Goal: Contribute content: Contribute content

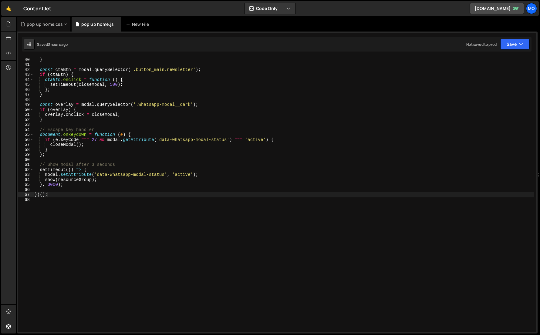
scroll to position [2509, 0]
click at [34, 28] on div "pop up home.css" at bounding box center [43, 24] width 53 height 15
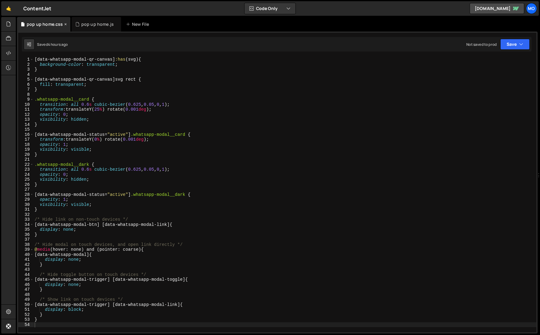
scroll to position [0, 0]
click at [11, 26] on div at bounding box center [8, 24] width 15 height 15
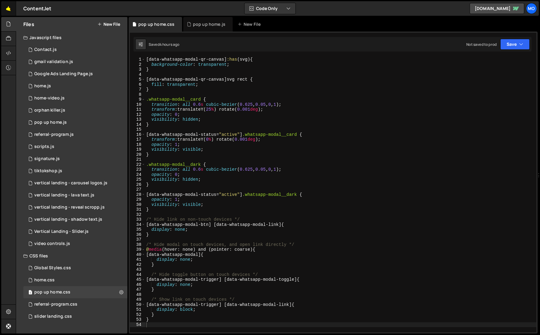
click at [4, 3] on link "🤙" at bounding box center [8, 8] width 15 height 15
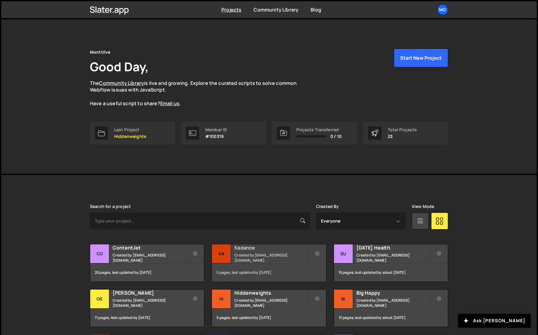
click at [280, 251] on h2 "Kadance" at bounding box center [270, 248] width 73 height 7
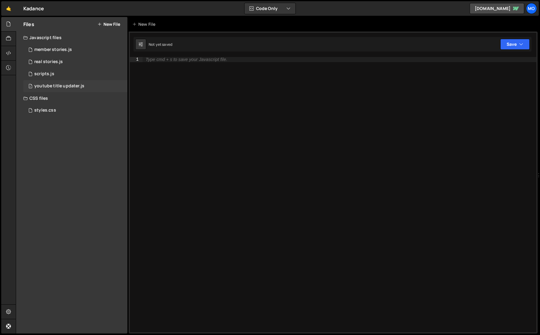
click at [87, 87] on div "1 youtube title updater.js 0" at bounding box center [75, 86] width 104 height 12
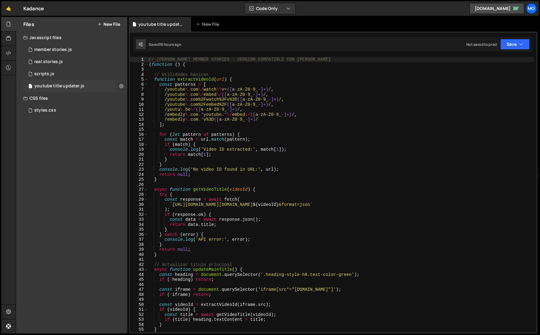
click at [123, 85] on icon at bounding box center [121, 86] width 4 height 6
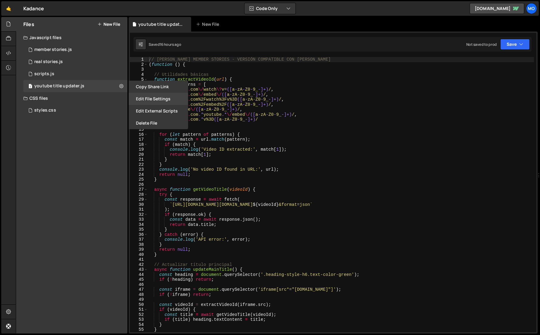
click at [147, 96] on button "Edit File Settings" at bounding box center [158, 99] width 59 height 12
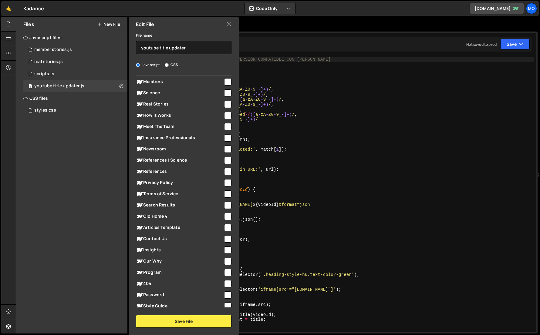
scroll to position [135, 0]
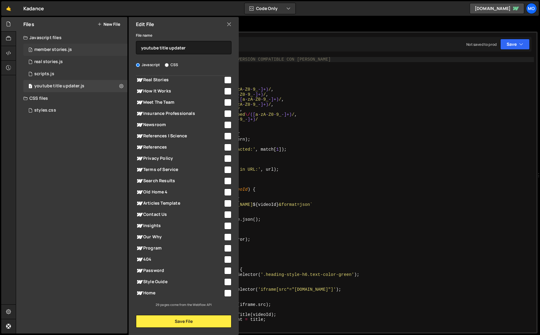
click at [107, 49] on div "2 member stories.js 0" at bounding box center [75, 50] width 104 height 12
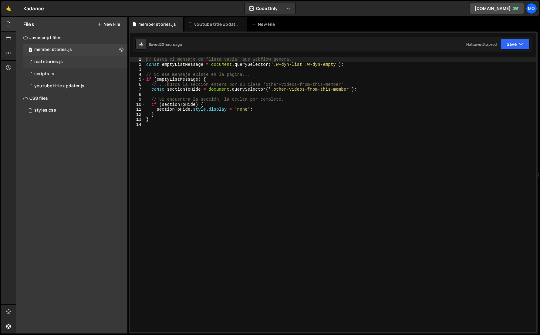
click at [97, 60] on div "1 real stories.js 0" at bounding box center [75, 62] width 104 height 12
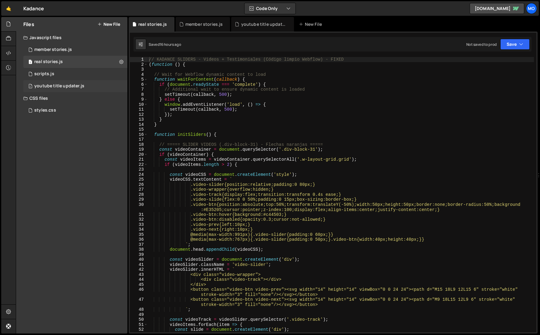
click at [100, 84] on div "1 youtube title updater.js 0" at bounding box center [75, 86] width 104 height 12
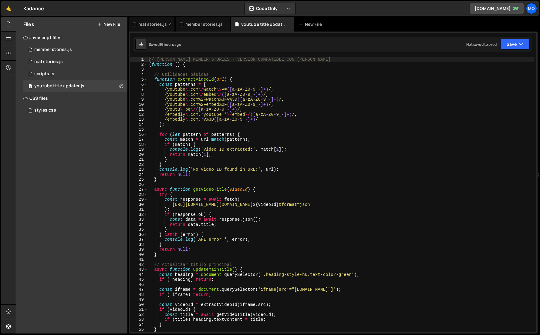
click at [154, 24] on div "real stories.js" at bounding box center [152, 24] width 29 height 6
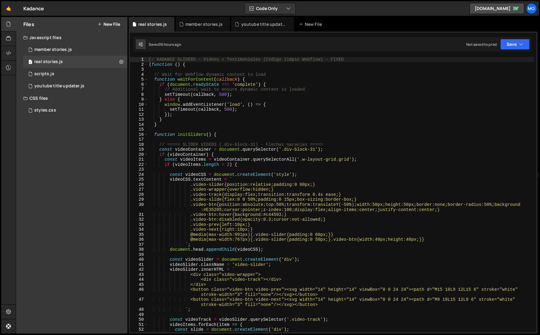
click at [212, 86] on div "// KADANCE SLIDERS - Videos + Testimoniales (Código limpio Webflow) - FIXED ( f…" at bounding box center [341, 200] width 386 height 286
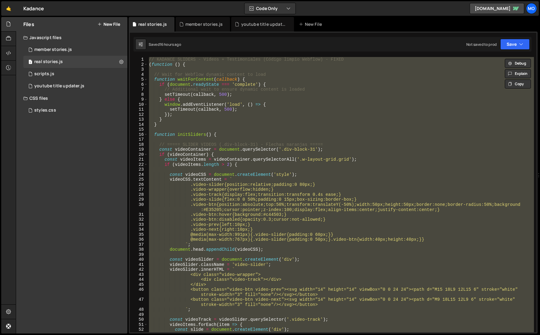
paste textarea
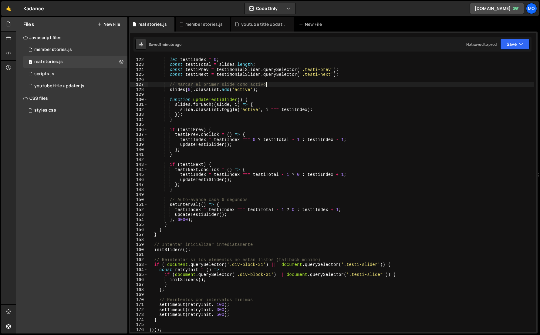
click at [416, 84] on div "let testiIndex = 0 ; const testiTotal = slides . length ; const testiPrev = tes…" at bounding box center [341, 195] width 386 height 286
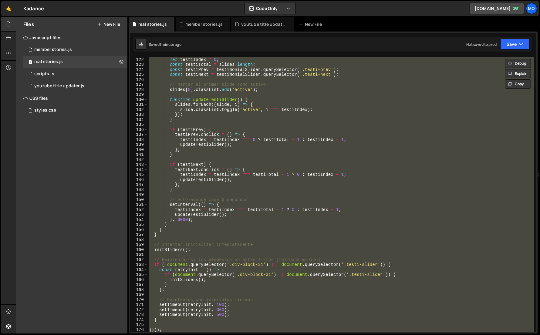
paste textarea
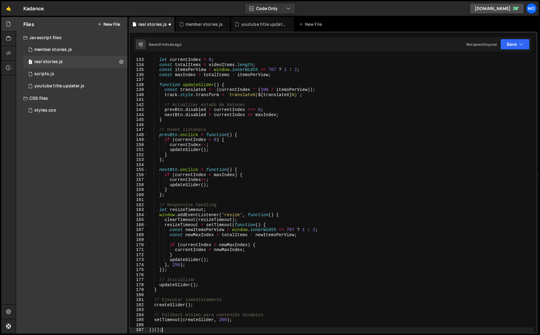
scroll to position [661, 0]
click at [428, 121] on div "let currentIndex = 0 ; const totalItems = videoItems . length ; const itemsPerV…" at bounding box center [341, 195] width 386 height 286
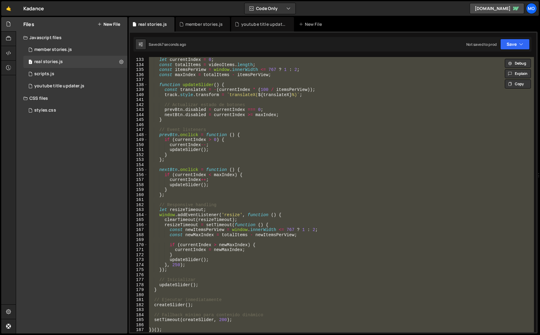
paste textarea
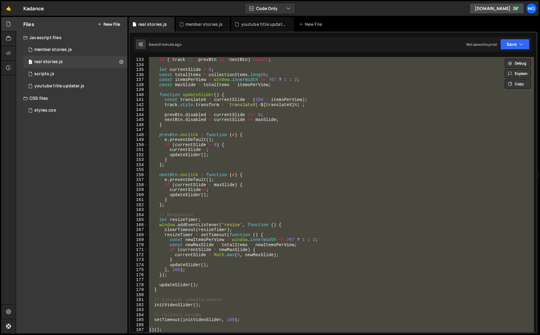
paste textarea
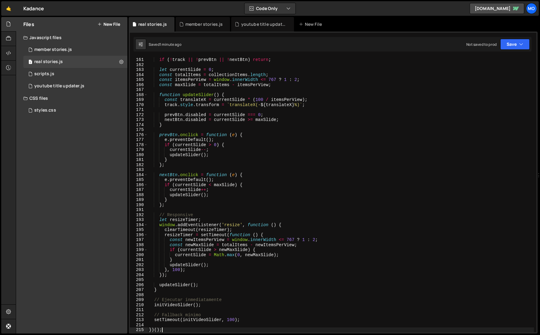
click at [358, 135] on div "if ( ! track || ! prevBtn || ! nextBtn ) return ; let currentSlide = 0 ; const …" at bounding box center [341, 195] width 386 height 286
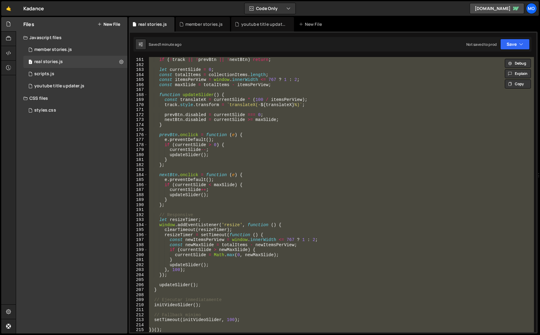
paste textarea
type textarea "})();"
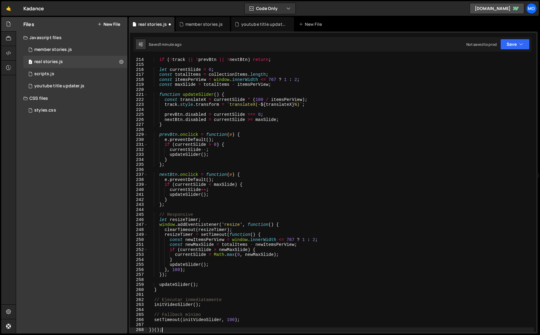
scroll to position [1066, 0]
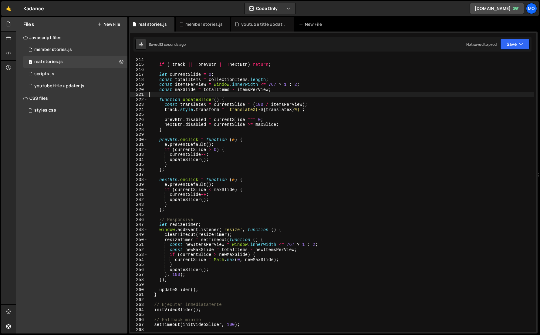
click at [430, 93] on div "const nextBtn = container . querySelector ( '.kadance-btn-next' ) ; if ( ! trac…" at bounding box center [341, 195] width 386 height 286
type textarea "})();"
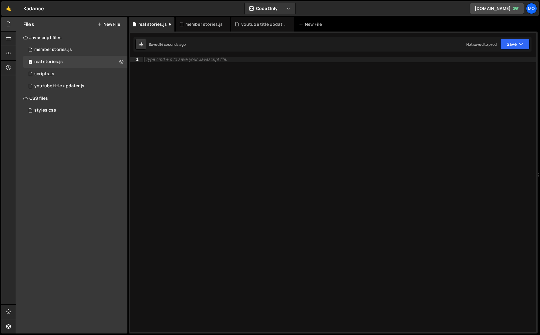
paste textarea "})();"
type textarea "})();"
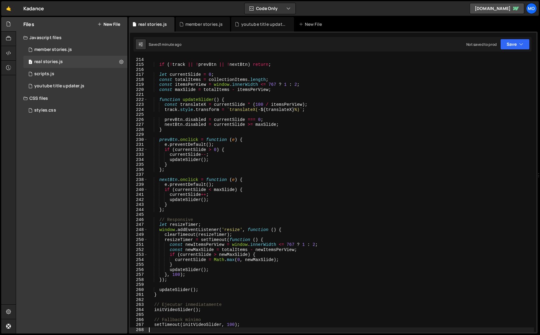
click at [275, 156] on div "const nextBtn = container . querySelector ( '.kadance-btn-next' ) ; if ( ! trac…" at bounding box center [341, 195] width 386 height 286
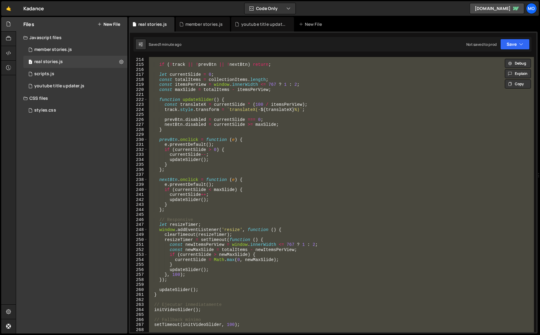
paste textarea
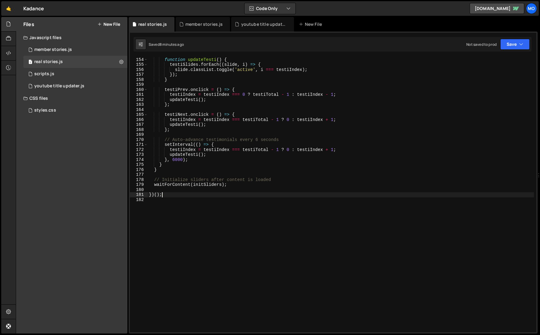
type textarea "})();"
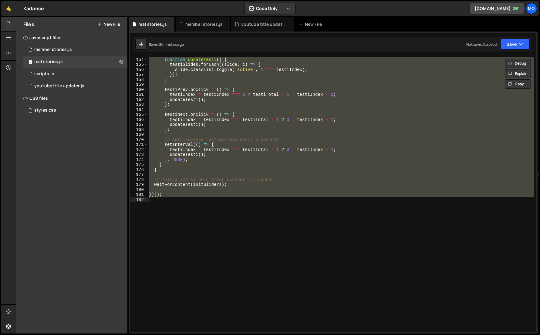
click at [109, 25] on button "New File" at bounding box center [108, 24] width 23 height 5
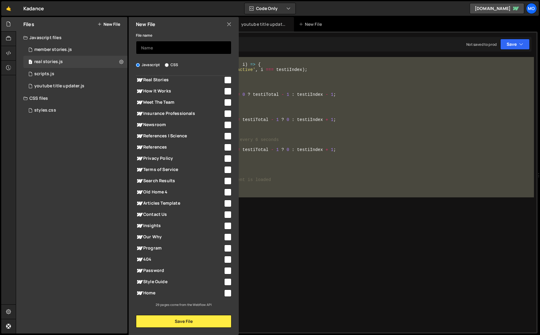
click at [141, 45] on input "text" at bounding box center [184, 47] width 96 height 13
type input "real stories - slider 1"
click at [164, 81] on span "Real Stories" at bounding box center [179, 79] width 87 height 7
checkbox input "true"
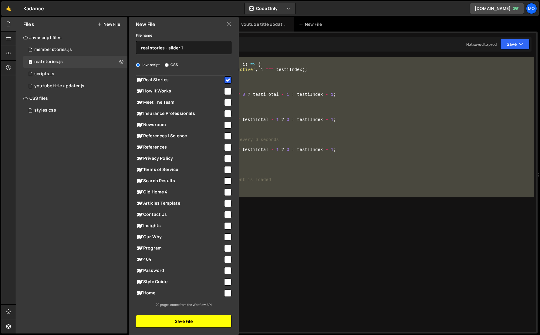
click at [166, 318] on button "Save File" at bounding box center [184, 321] width 96 height 13
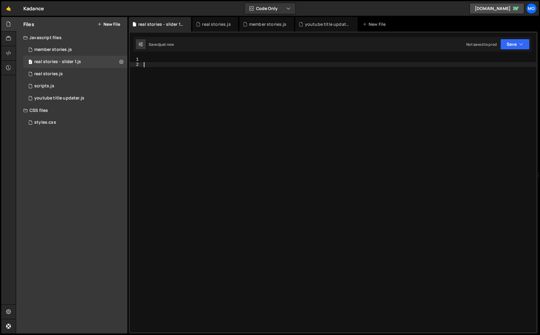
click at [225, 251] on div at bounding box center [340, 200] width 394 height 286
paste textarea "})();"
type textarea "})();"
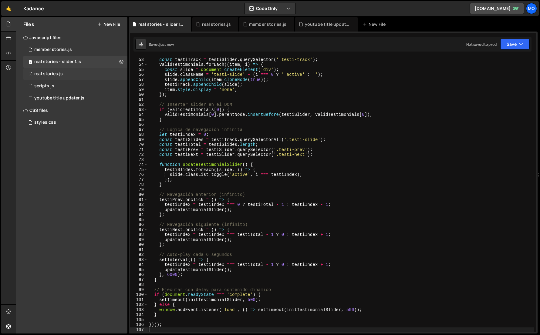
click at [83, 69] on div "1 real stories.js 0" at bounding box center [75, 74] width 104 height 12
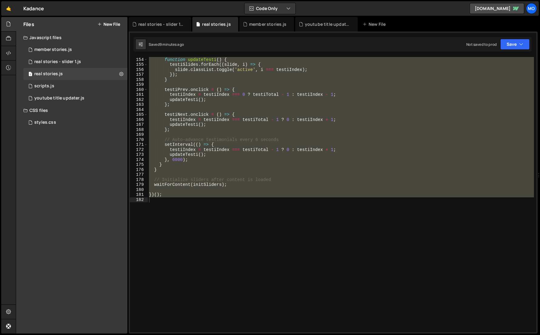
click at [200, 91] on div "function updateTesti ( ) { testiSlides . forEach (( slide , i ) => { slide . cl…" at bounding box center [341, 195] width 386 height 276
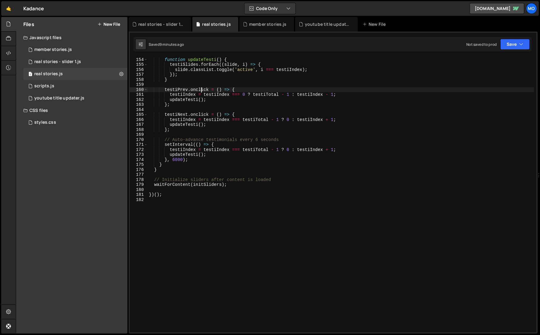
type textarea "})();"
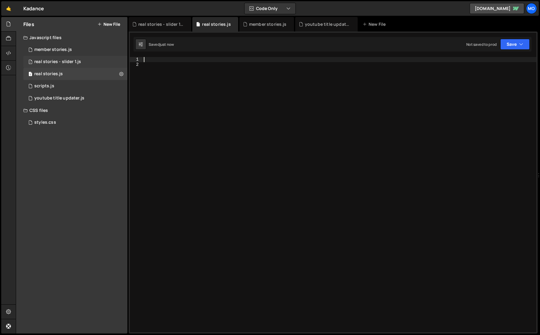
click at [92, 61] on div "1 real stories - slider 1.js 0" at bounding box center [75, 62] width 104 height 12
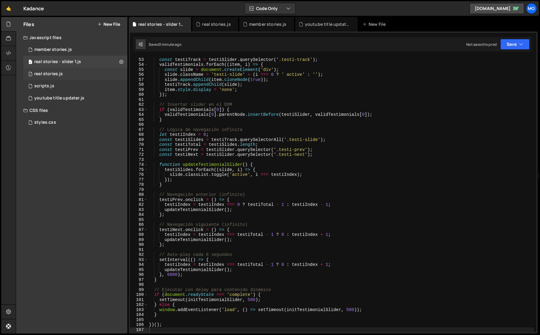
click at [100, 72] on div "1 real stories.js 0" at bounding box center [75, 74] width 104 height 12
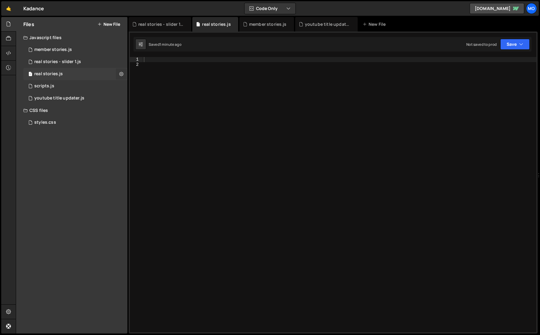
click at [120, 73] on icon at bounding box center [121, 74] width 4 height 6
type input "real stories"
radio input "true"
checkbox input "true"
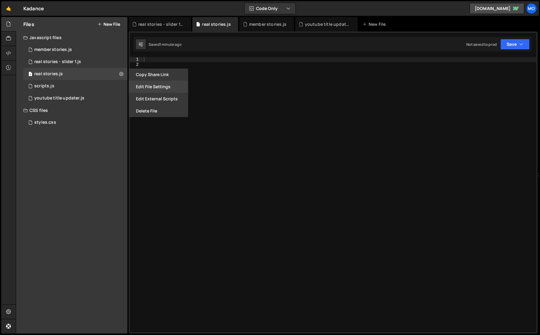
click at [153, 82] on button "Edit File Settings" at bounding box center [158, 87] width 59 height 12
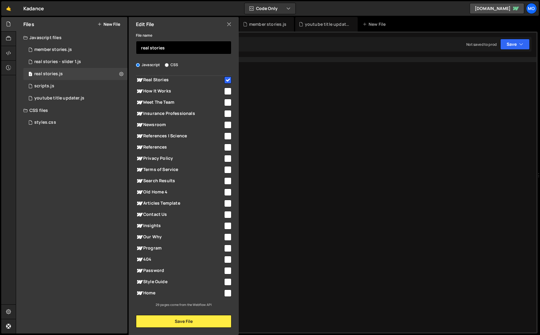
click at [176, 49] on input "real stories" at bounding box center [184, 47] width 96 height 13
type input "real stories - slider 2"
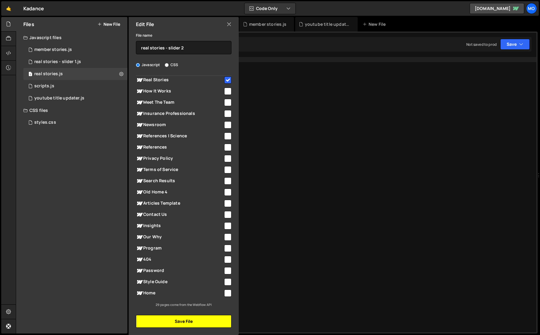
click at [148, 321] on button "Save File" at bounding box center [184, 321] width 96 height 13
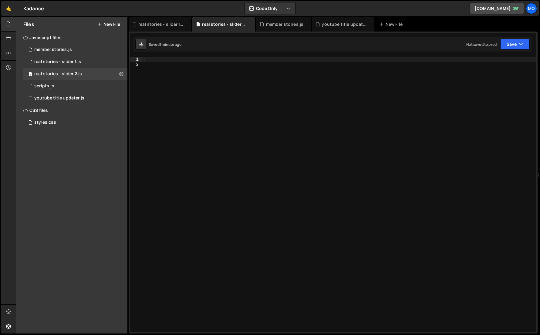
click at [241, 236] on div at bounding box center [340, 200] width 394 height 286
paste textarea "})();"
type textarea "})();"
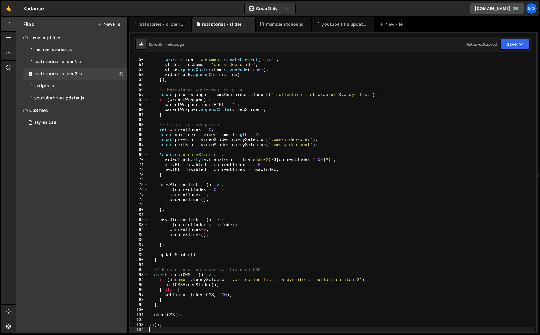
click at [440, 83] on div "videoItems . forEach ( item => { const slide = document . createElement ( 'div'…" at bounding box center [341, 195] width 386 height 286
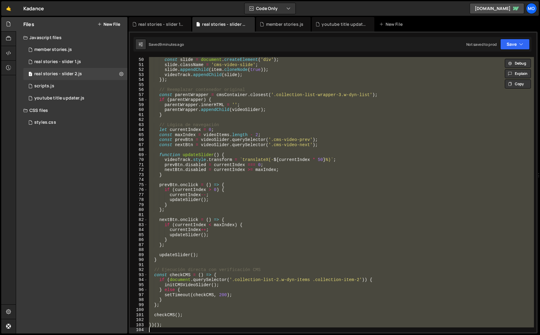
paste textarea
type textarea "})();"
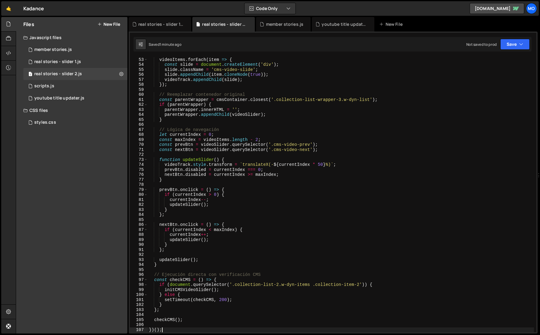
click at [443, 90] on div "const videoTrack = videoSlider . querySelector ( '.cms-video-track' ) ; videoIt…" at bounding box center [341, 195] width 386 height 286
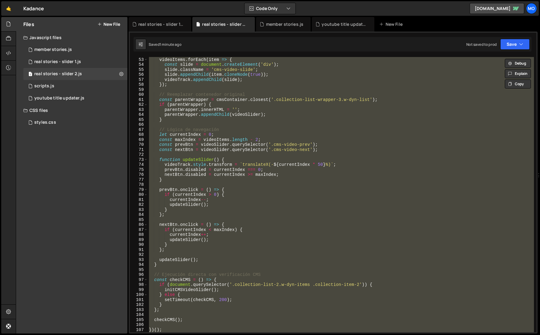
paste textarea
type textarea "})();"
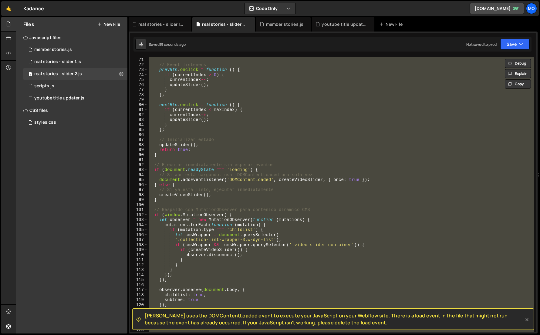
paste textarea
type textarea "})();"
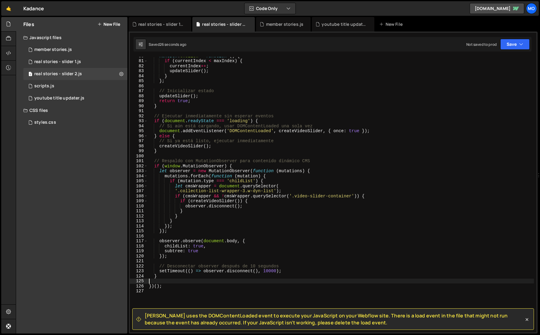
scroll to position [408, 0]
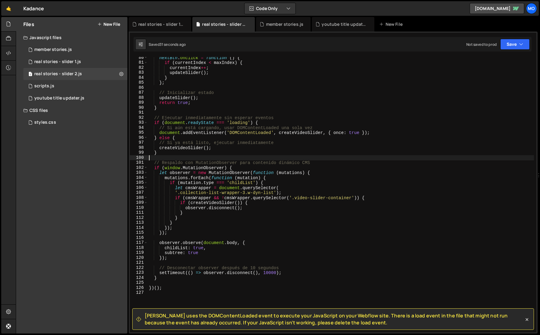
click at [171, 156] on div "nextBtn . onclick = function ( ) { if ( currentIndex < maxIndex ) { currentInde…" at bounding box center [341, 198] width 386 height 286
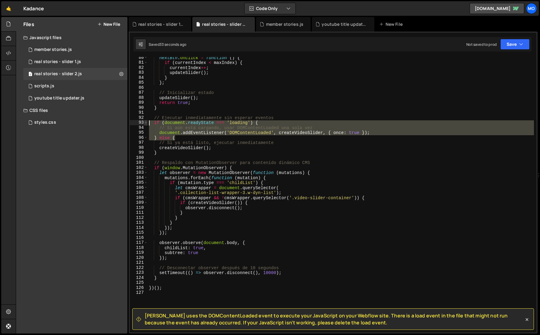
drag, startPoint x: 183, startPoint y: 137, endPoint x: 145, endPoint y: 121, distance: 40.7
click at [145, 121] on div "80 81 82 83 84 85 86 87 88 89 90 91 92 93 94 95 96 97 98 99 100 101 102 103 104…" at bounding box center [333, 195] width 407 height 276
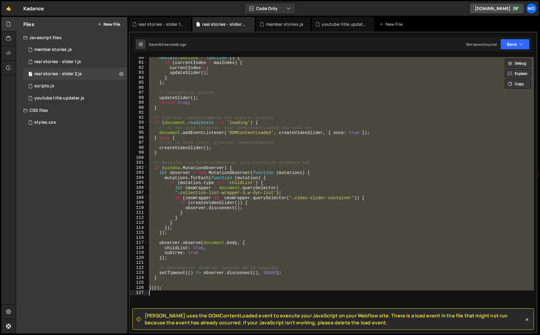
paste textarea "();"
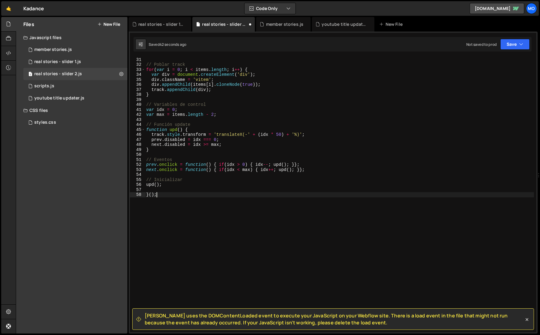
scroll to position [165, 0]
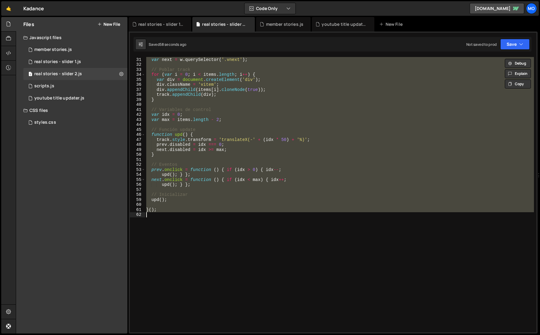
paste textarea
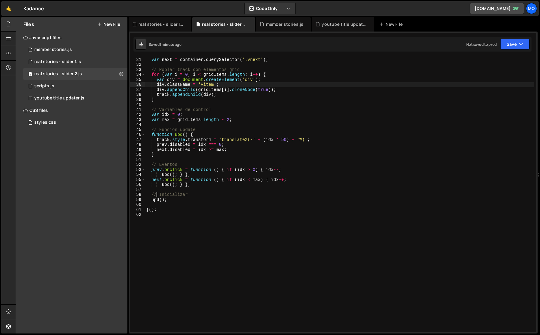
click at [464, 84] on div "var prev = container . querySelector ( '.vprev' ) ; var next = container . quer…" at bounding box center [339, 195] width 389 height 286
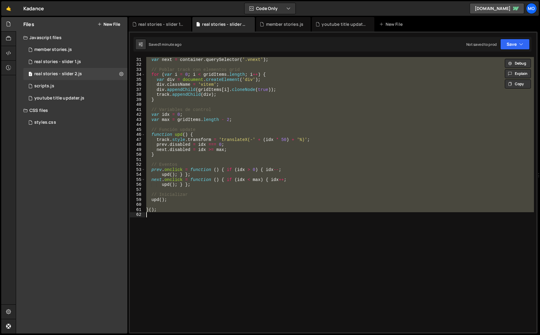
paste textarea ")()"
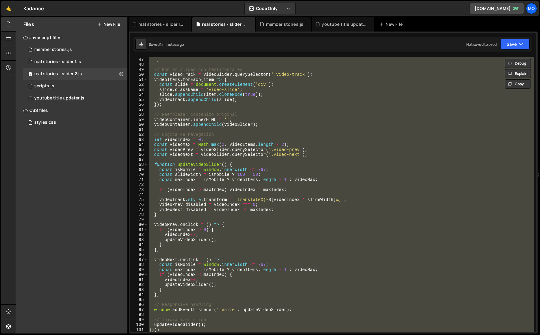
paste textarea ";"
type textarea "})();"
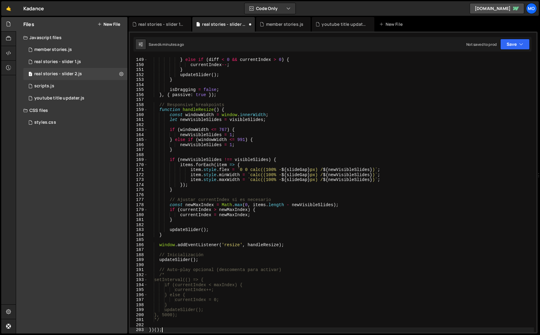
scroll to position [771, 0]
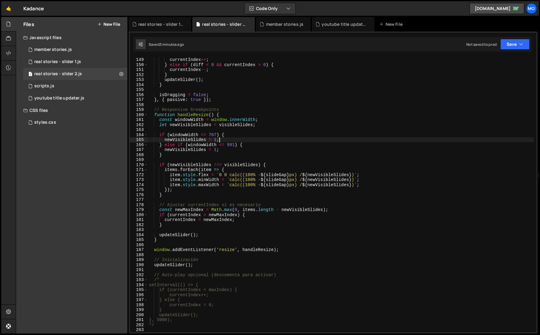
click at [427, 141] on div "if ( diff > 0 && currentIndex < maxIndex ) { currentIndex ++ ; } else if ( diff…" at bounding box center [341, 195] width 386 height 286
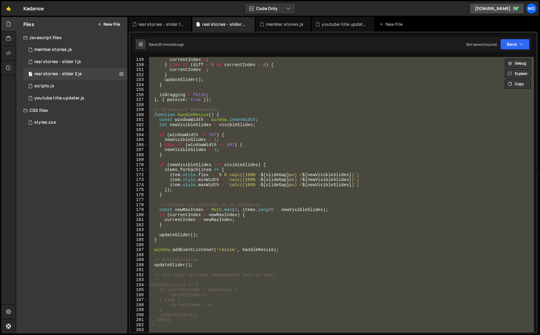
paste textarea
type textarea "})();"
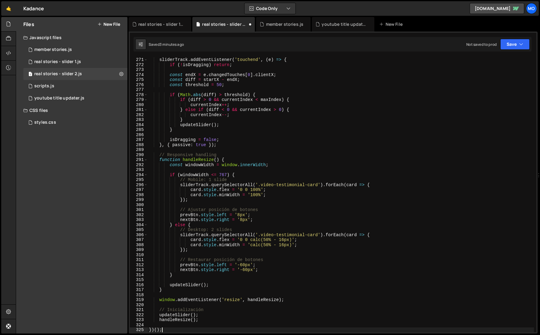
scroll to position [1372, 0]
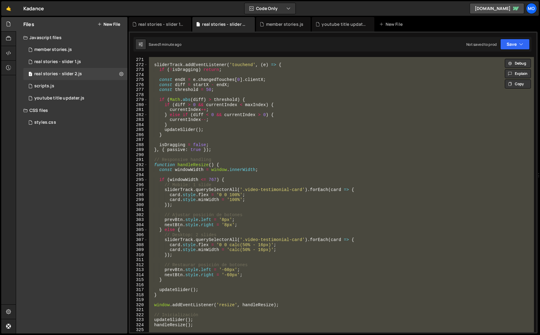
paste textarea
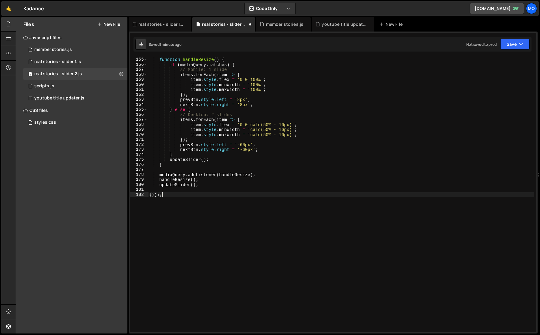
scroll to position [781, 0]
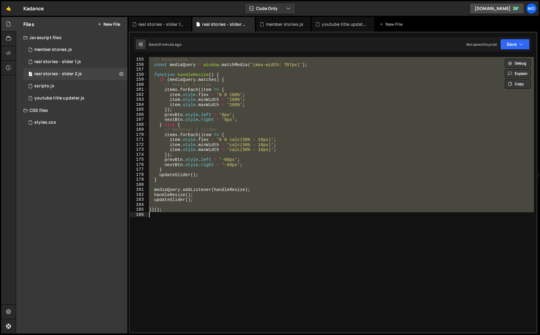
paste textarea "}"
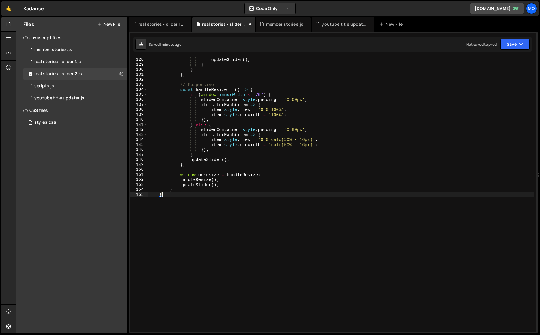
scroll to position [646, 0]
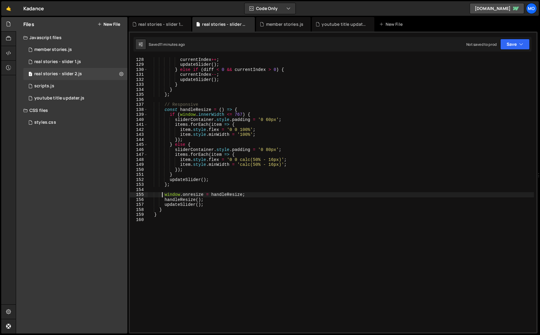
click at [194, 107] on div "if ( diff > 0 && currentIndex < maxIndex ) { currentIndex ++ ; updateSlider ( )…" at bounding box center [341, 195] width 386 height 286
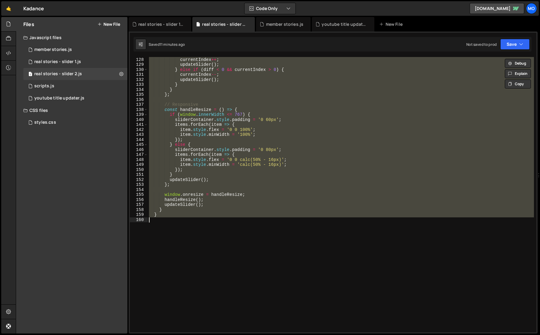
paste textarea "})();"
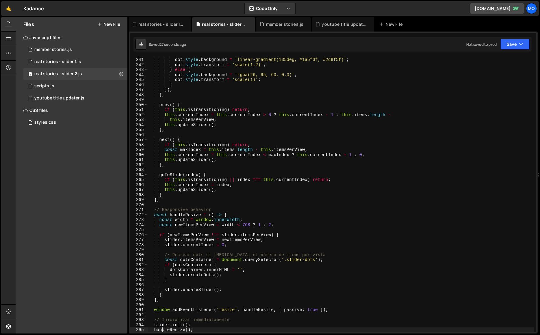
click at [151, 68] on div "if ( i === this . currentIndex ) { dot . style . background = 'linear-gradient(…" at bounding box center [341, 195] width 386 height 286
type textarea "})();"
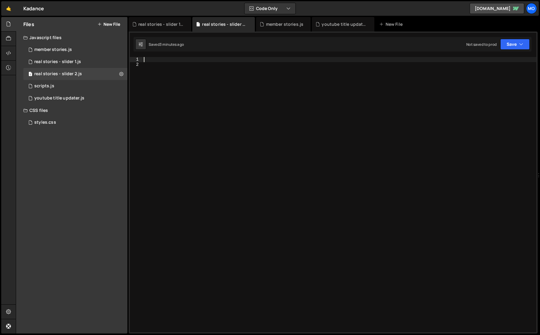
click at [165, 69] on div at bounding box center [340, 200] width 394 height 286
paste textarea "})();"
type textarea "})();"
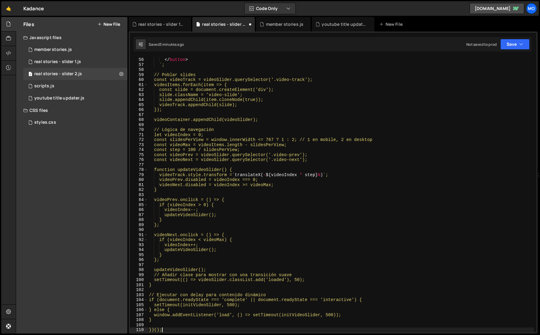
scroll to position [280, 0]
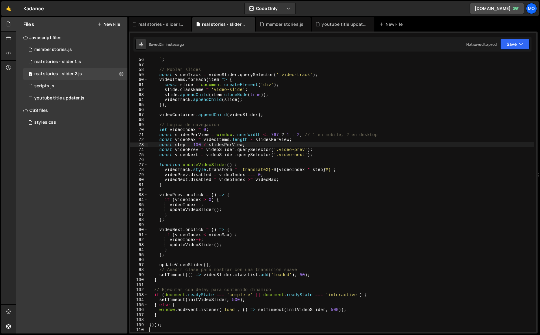
click at [348, 145] on div "</button> ` ; // Poblar slides const videoTrack = videoSlider . querySelector (…" at bounding box center [341, 195] width 386 height 286
type textarea "})();"
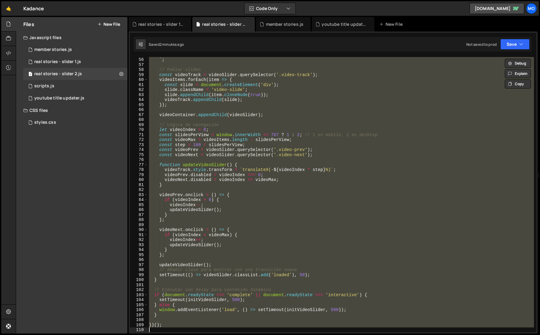
paste textarea
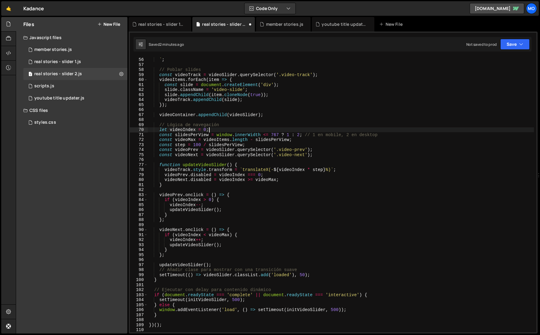
click at [391, 131] on div "</button> ` ; // Poblar slides const videoTrack = videoSlider . querySelector (…" at bounding box center [341, 195] width 386 height 286
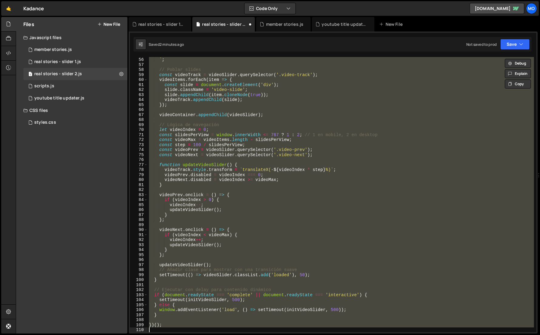
paste textarea
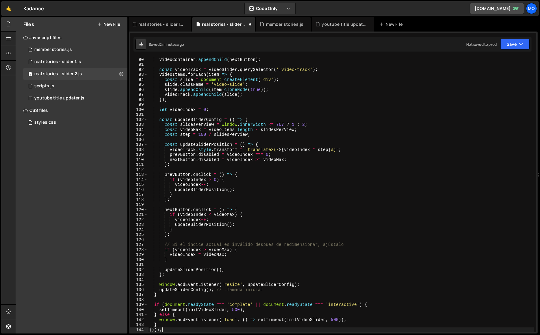
scroll to position [450, 0]
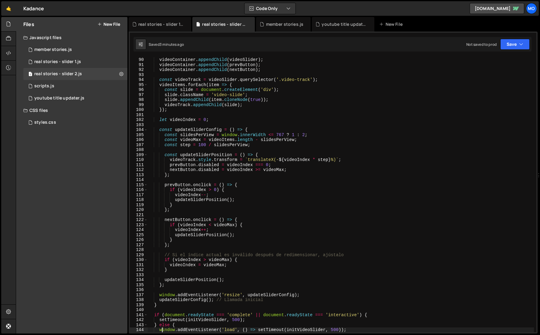
click at [197, 78] on div "videoContainer . appendChild ( videoSlider ) ; videoContainer . appendChild ( p…" at bounding box center [341, 195] width 386 height 286
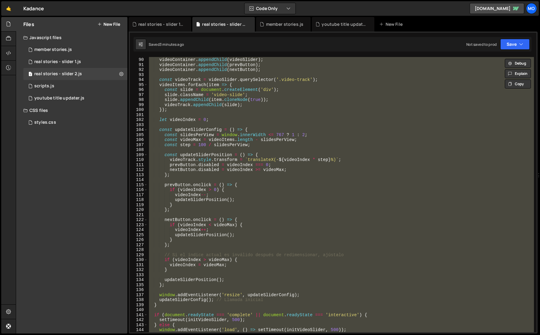
paste textarea
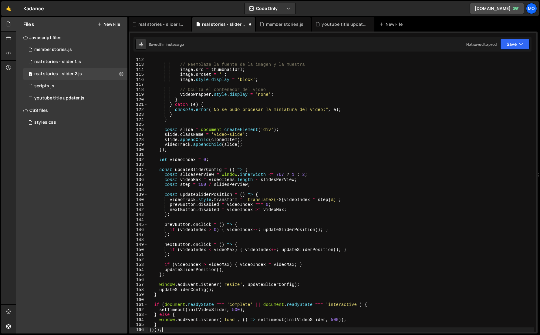
type textarea "setTimeout(initVideoSlider, 500);"
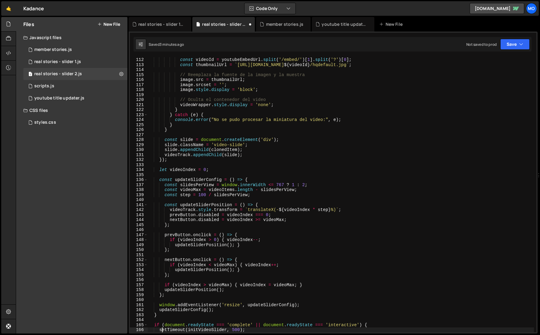
scroll to position [560, 0]
click at [387, 231] on div "if ( youtubeEmbedUrl && youtubeEmbedUrl . includes ( 'youtube.com/embed/' )) { …" at bounding box center [341, 195] width 386 height 286
type textarea "})();"
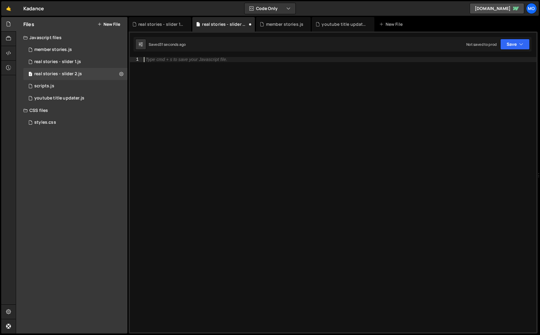
paste textarea "})();"
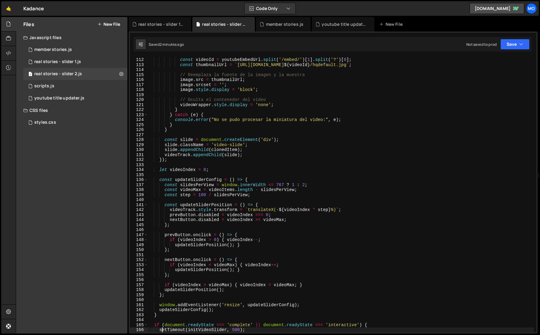
click at [226, 101] on div "if ( youtubeEmbedUrl && youtubeEmbedUrl . includes ( 'youtube.com/embed/' )) { …" at bounding box center [341, 195] width 386 height 286
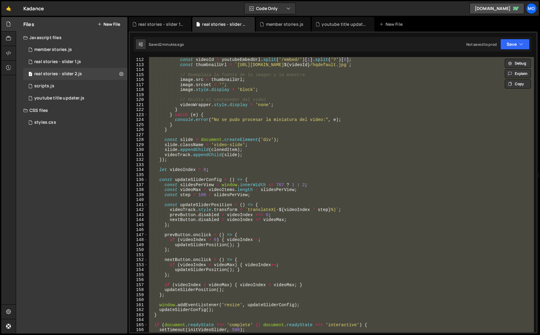
paste textarea
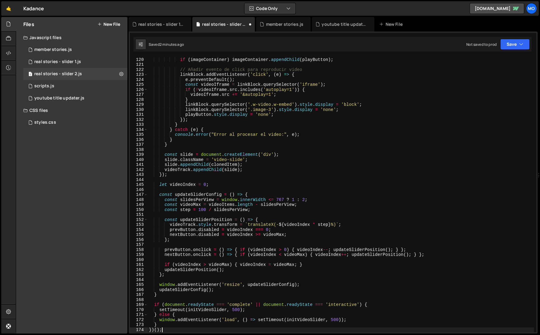
type textarea "if (document.readyState === 'complete' || document.readyState === 'interactive'…"
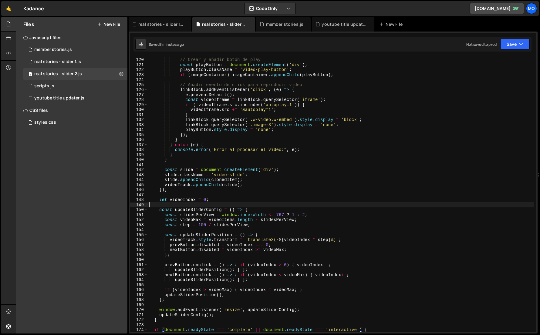
click at [394, 205] on div "// Crear y añadir botón de play const playButton = document . createElement ( '…" at bounding box center [341, 195] width 386 height 286
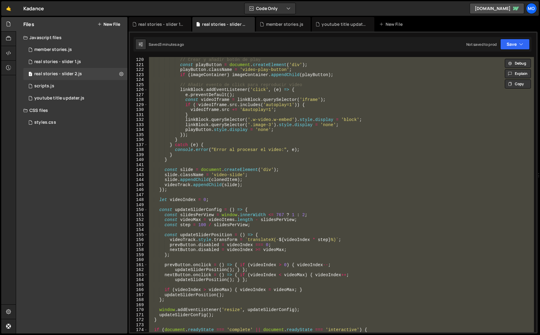
paste textarea
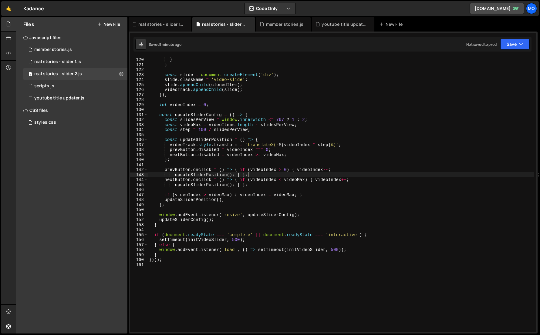
click at [400, 175] on div "console . error ( "Error al procesar el video:" , e ) ; } } const slide = docum…" at bounding box center [341, 195] width 386 height 286
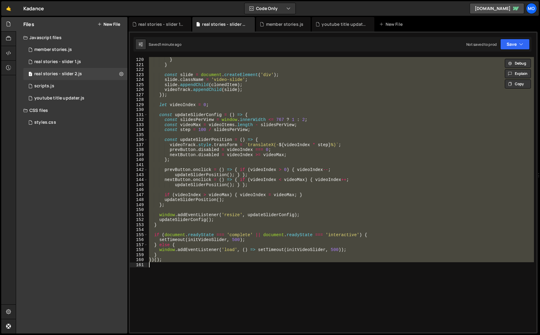
paste textarea
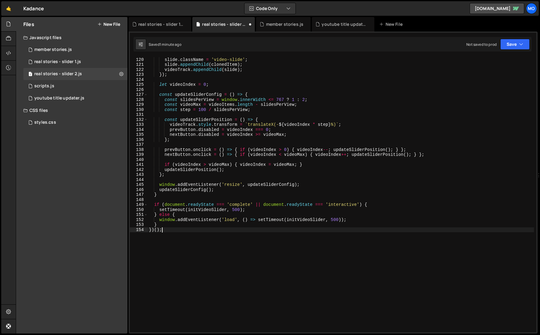
type textarea "setTimeout(initVideoSlider, 500);"
